Goal: Ask a question: Seek information or help from site administrators or community

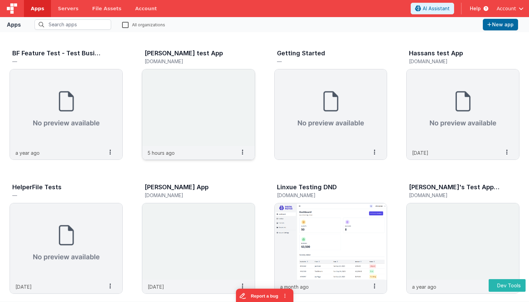
click at [215, 98] on img at bounding box center [198, 107] width 113 height 77
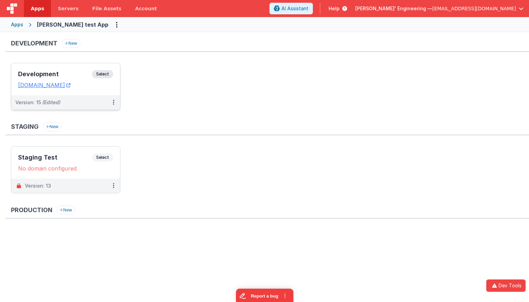
click at [103, 72] on span "Select" at bounding box center [102, 74] width 21 height 8
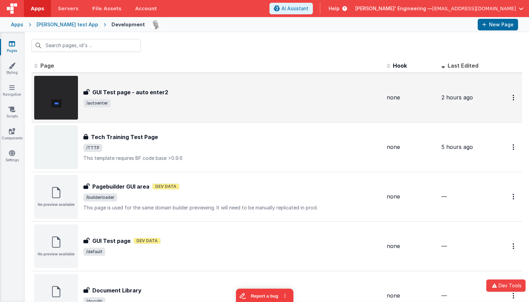
click at [395, 103] on td "none" at bounding box center [411, 98] width 55 height 50
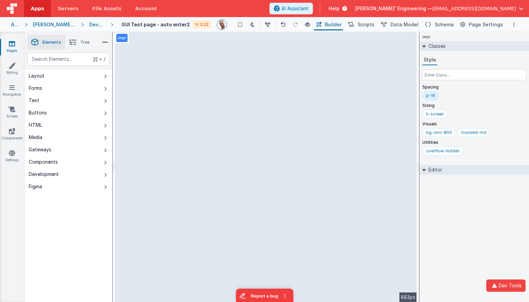
click at [470, 123] on p "Visuals" at bounding box center [475, 123] width 104 height 5
click at [497, 287] on icon "button" at bounding box center [495, 286] width 8 height 5
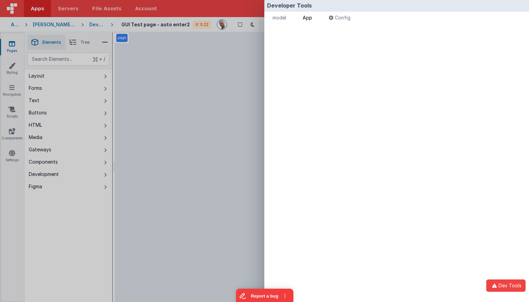
click at [312, 16] on span "App" at bounding box center [308, 18] width 10 height 6
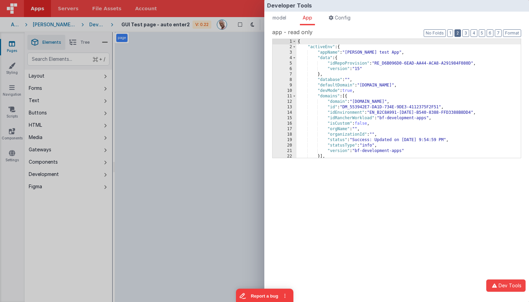
drag, startPoint x: 460, startPoint y: 33, endPoint x: 424, endPoint y: 77, distance: 57.6
click at [460, 33] on button "2" at bounding box center [458, 33] width 7 height 8
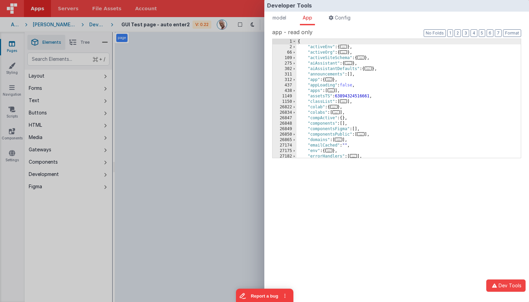
click at [218, 114] on div "Developer Tools model App Params Log (2) Misc Windows Config model - read only …" at bounding box center [264, 151] width 529 height 302
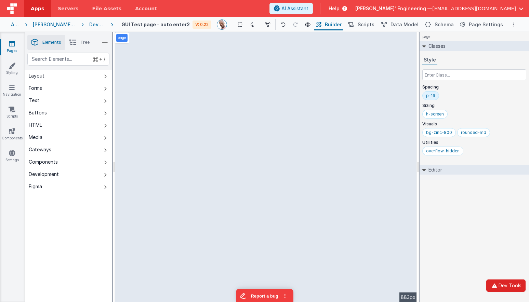
click at [508, 287] on button "Dev Tools" at bounding box center [506, 286] width 39 height 12
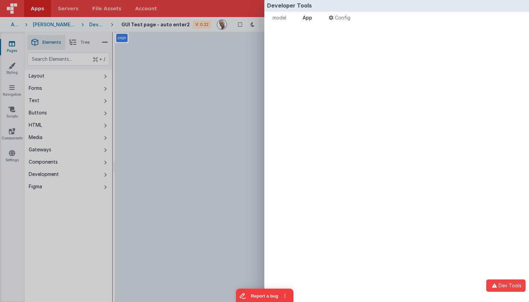
click at [310, 18] on span "App" at bounding box center [308, 18] width 10 height 6
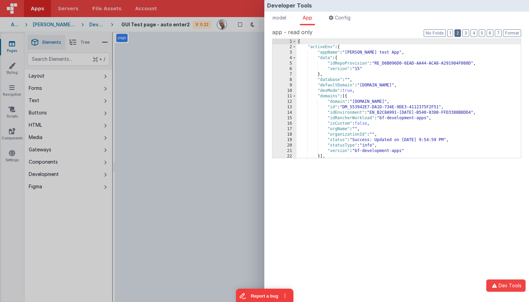
click at [459, 33] on button "2" at bounding box center [458, 33] width 7 height 8
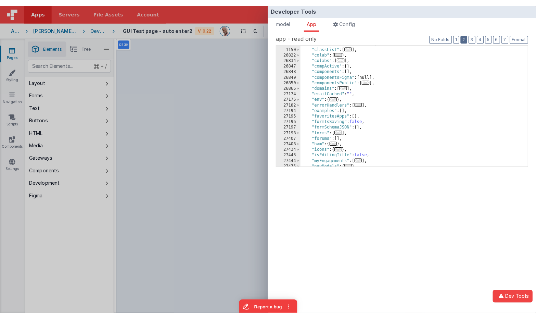
scroll to position [59, 0]
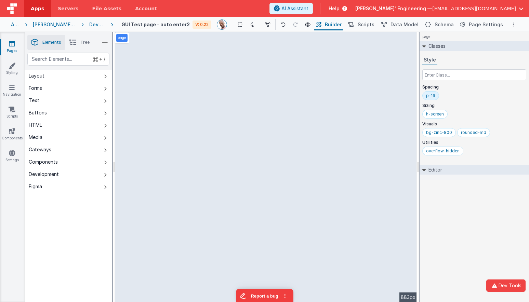
click at [218, 62] on div "Developer Tools model App Params Log (3) Misc Windows Config model - read only …" at bounding box center [264, 151] width 529 height 302
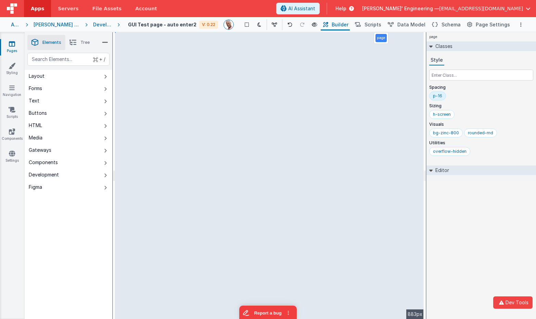
click at [503, 232] on div "page Classes Style Spacing p-16 Sizing h-screen Visuals bg-zinc-800 rounded-md …" at bounding box center [480, 175] width 109 height 286
click at [447, 192] on div "page Classes Style Spacing p-16 Sizing h-screen Visuals bg-zinc-800 rounded-md …" at bounding box center [480, 175] width 109 height 286
click at [457, 207] on div "page Classes Style Spacing p-16 Sizing h-screen Visuals bg-zinc-800 rounded-md …" at bounding box center [480, 175] width 109 height 286
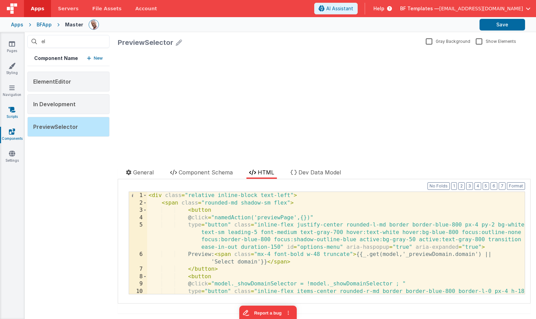
click at [15, 113] on link "Scripts" at bounding box center [12, 113] width 25 height 14
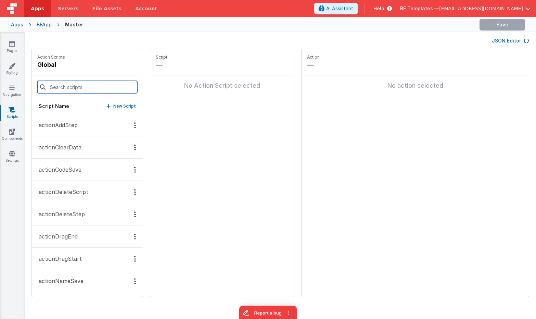
click at [69, 90] on input at bounding box center [87, 87] width 100 height 12
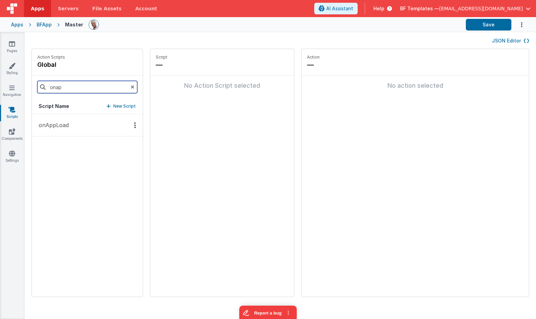
type input "onap"
click at [74, 121] on button "onAppLoad" at bounding box center [87, 125] width 111 height 22
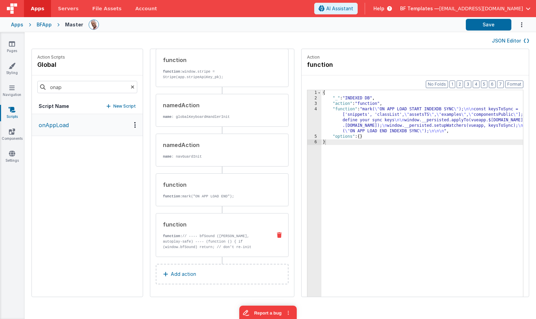
click at [213, 243] on p "function: // ---- bfSound (singleton, autoplay-safe) ---- (function () { if (wi…" at bounding box center [214, 241] width 103 height 16
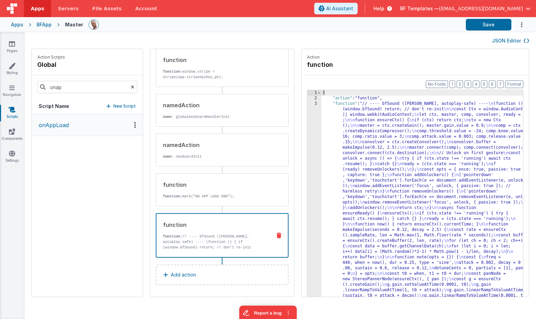
drag, startPoint x: 347, startPoint y: 168, endPoint x: 327, endPoint y: 164, distance: 20.3
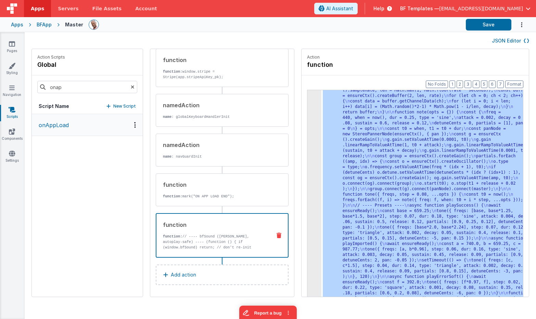
click at [307, 150] on div "3 4 5" at bounding box center [314, 250] width 14 height 589
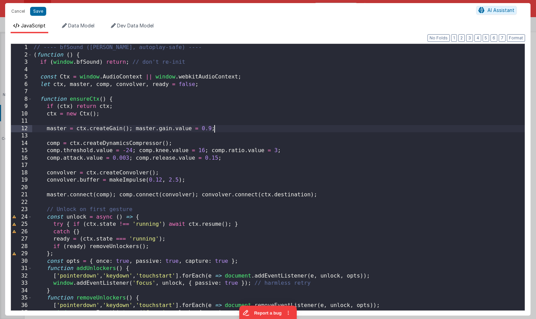
scroll to position [0, 0]
click at [256, 127] on div "// ---- bfSound (singleton, autoplay-safe) ---- ( function ( ) { if ( window . …" at bounding box center [278, 188] width 492 height 288
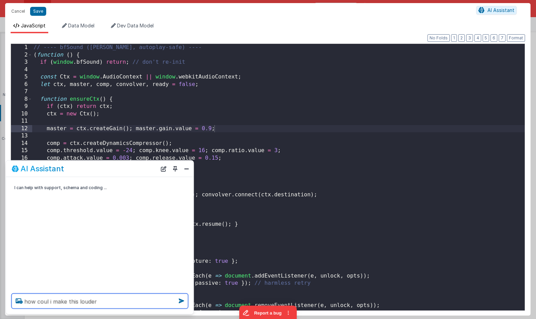
type textarea "how coul i make this louder"
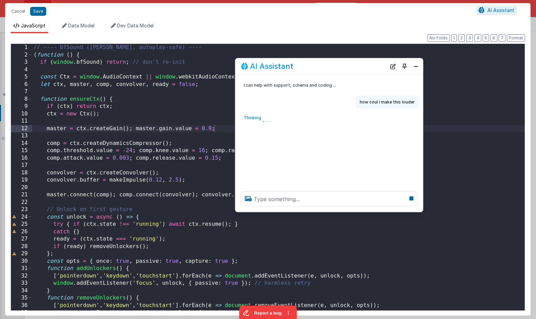
drag, startPoint x: 62, startPoint y: 166, endPoint x: 282, endPoint y: 67, distance: 241.4
click at [281, 66] on h2 "AI Assistant" at bounding box center [271, 66] width 43 height 8
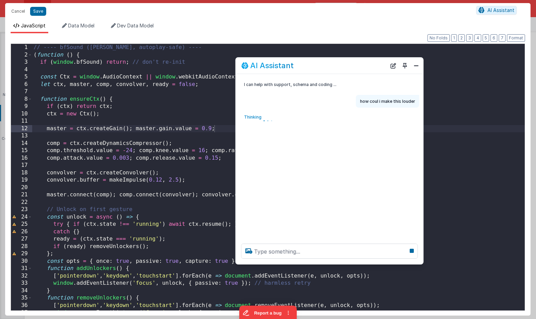
drag, startPoint x: 288, startPoint y: 208, endPoint x: 301, endPoint y: 233, distance: 28.2
click at [292, 261] on div at bounding box center [330, 251] width 188 height 26
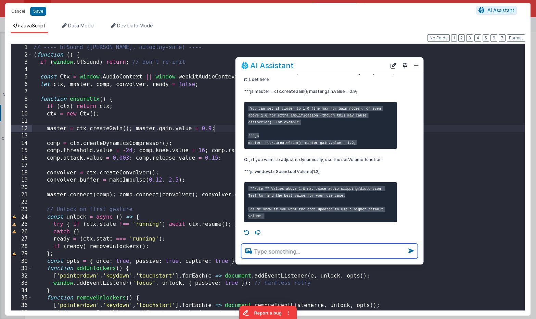
scroll to position [71, 0]
click at [418, 66] on button "Close" at bounding box center [416, 66] width 9 height 10
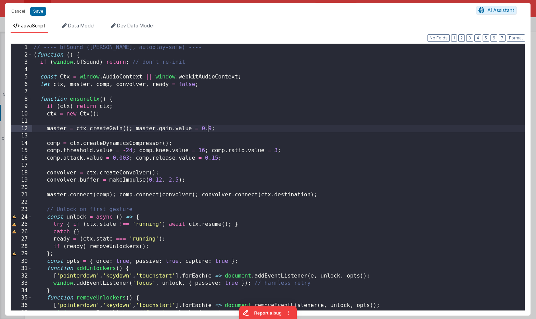
drag, startPoint x: 208, startPoint y: 128, endPoint x: 214, endPoint y: 128, distance: 5.5
click at [208, 128] on div "// ---- bfSound (singleton, autoplay-safe) ---- ( function ( ) { if ( window . …" at bounding box center [278, 188] width 492 height 288
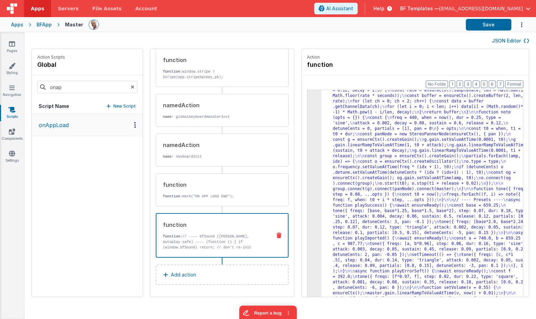
scroll to position [134, 0]
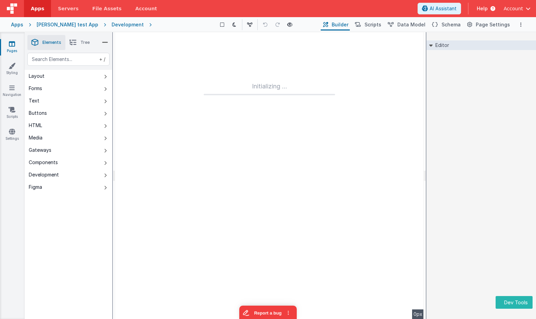
click at [433, 101] on div "Editor DEV: Focus DEV: builderToggleConditionalCSS DEV: Remove DND DEV: updateS…" at bounding box center [480, 175] width 109 height 286
click at [461, 103] on div "Editor DEV: Focus DEV: builderToggleConditionalCSS DEV: Remove DND DEV: updateS…" at bounding box center [480, 175] width 109 height 286
